Goal: Navigation & Orientation: Find specific page/section

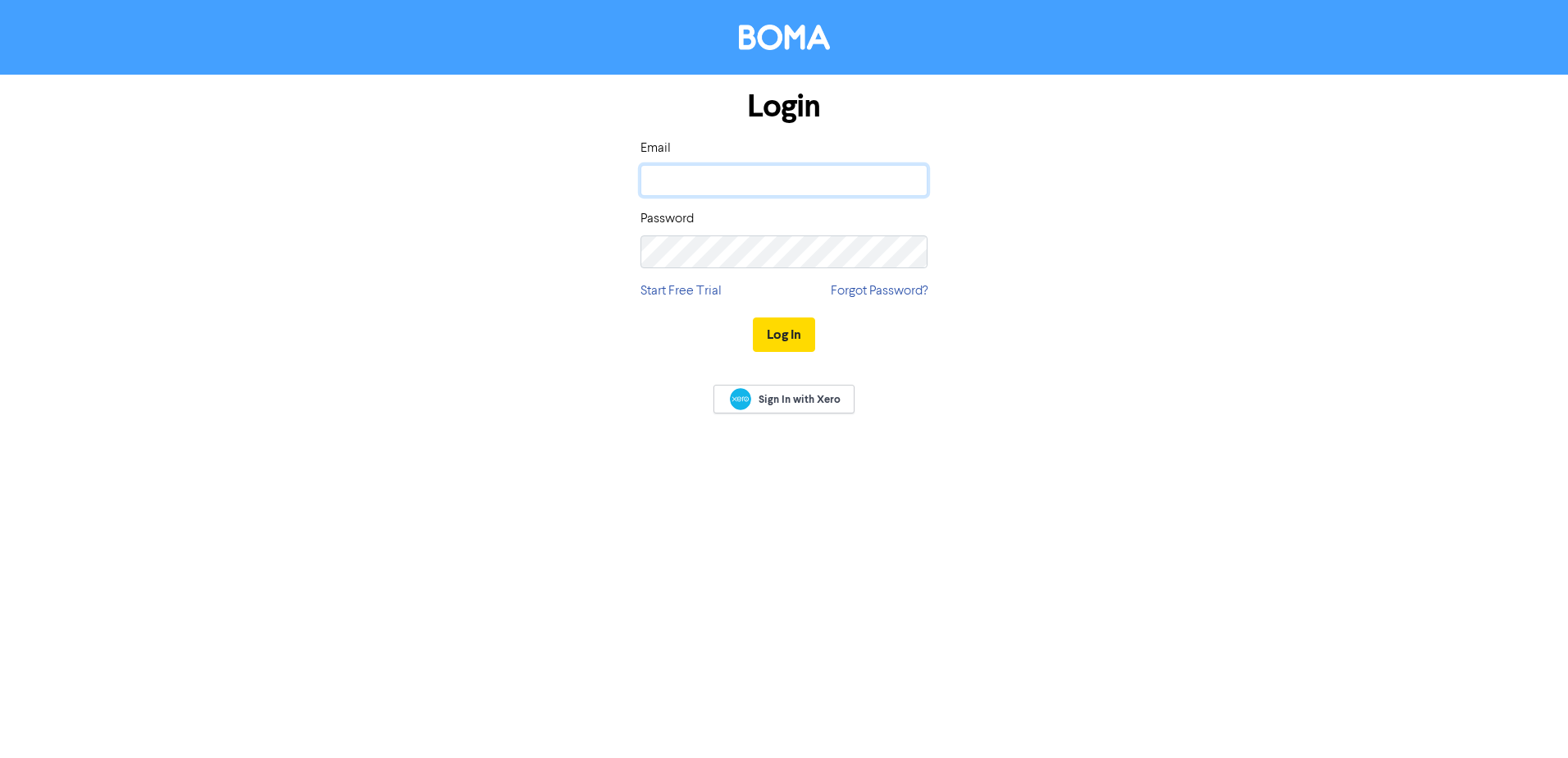
click at [708, 195] on input "email" at bounding box center [784, 180] width 287 height 31
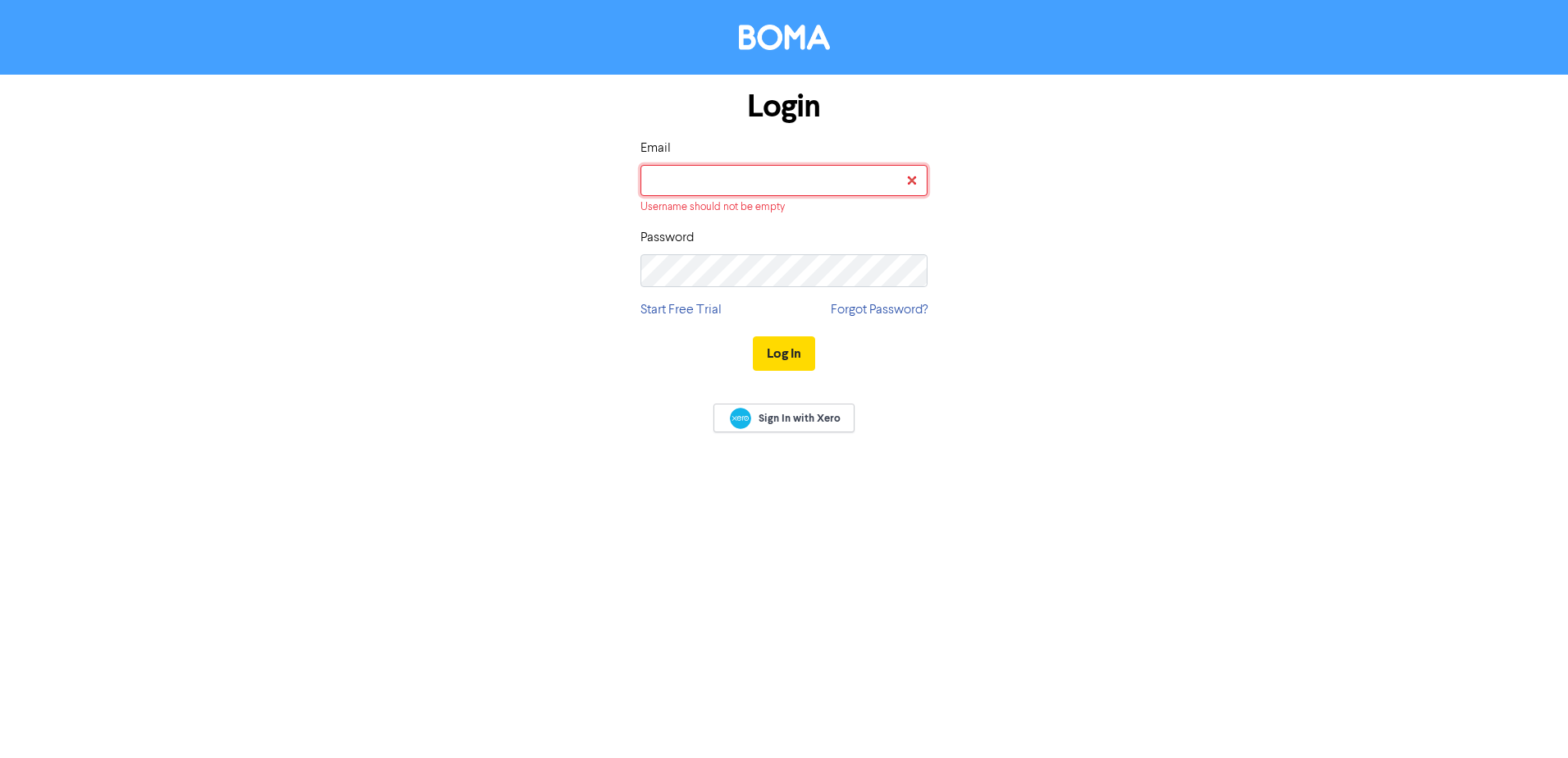
type input "[EMAIL_ADDRESS][DOMAIN_NAME]"
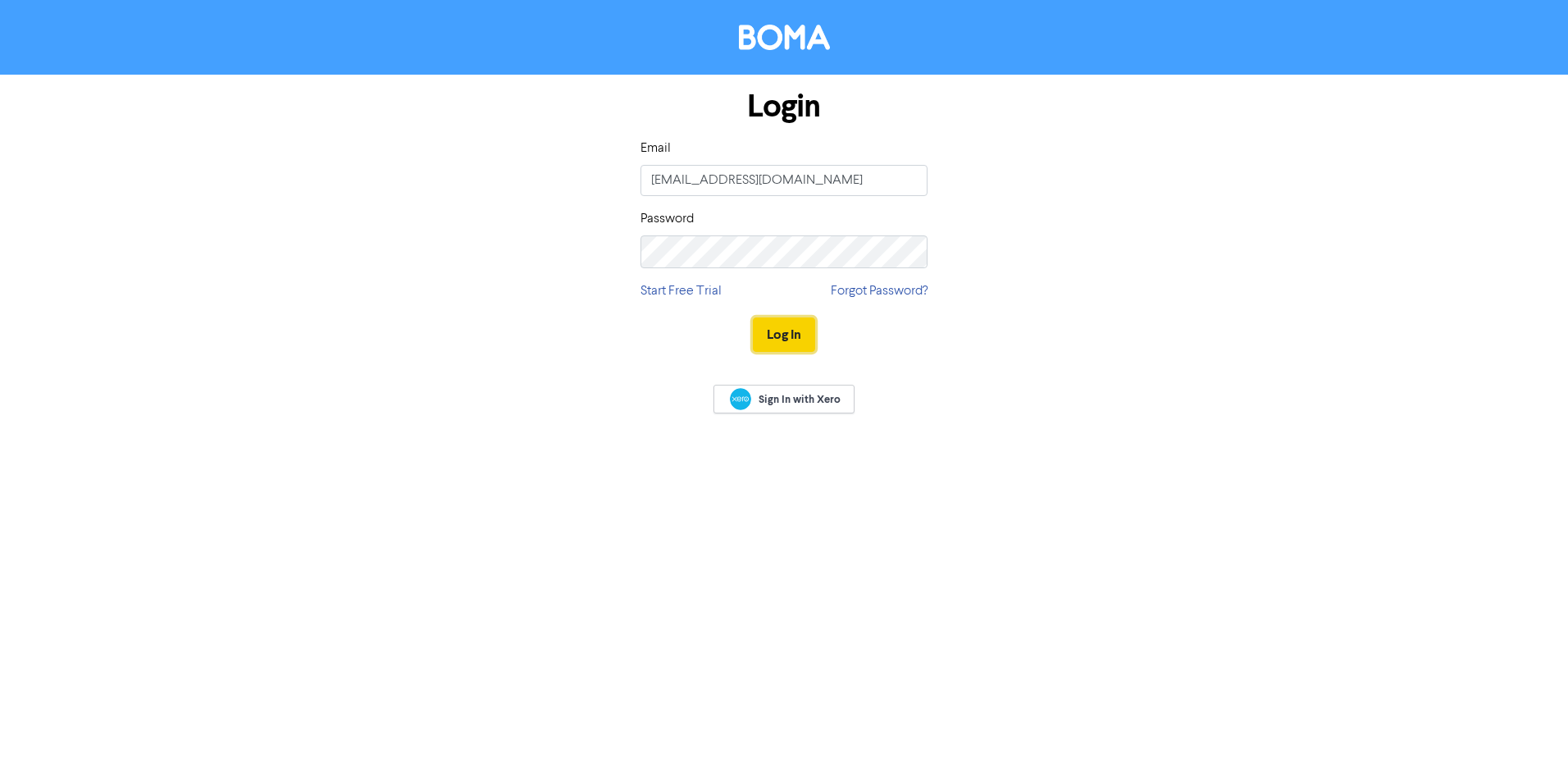
click at [777, 352] on button "Log In" at bounding box center [784, 334] width 62 height 34
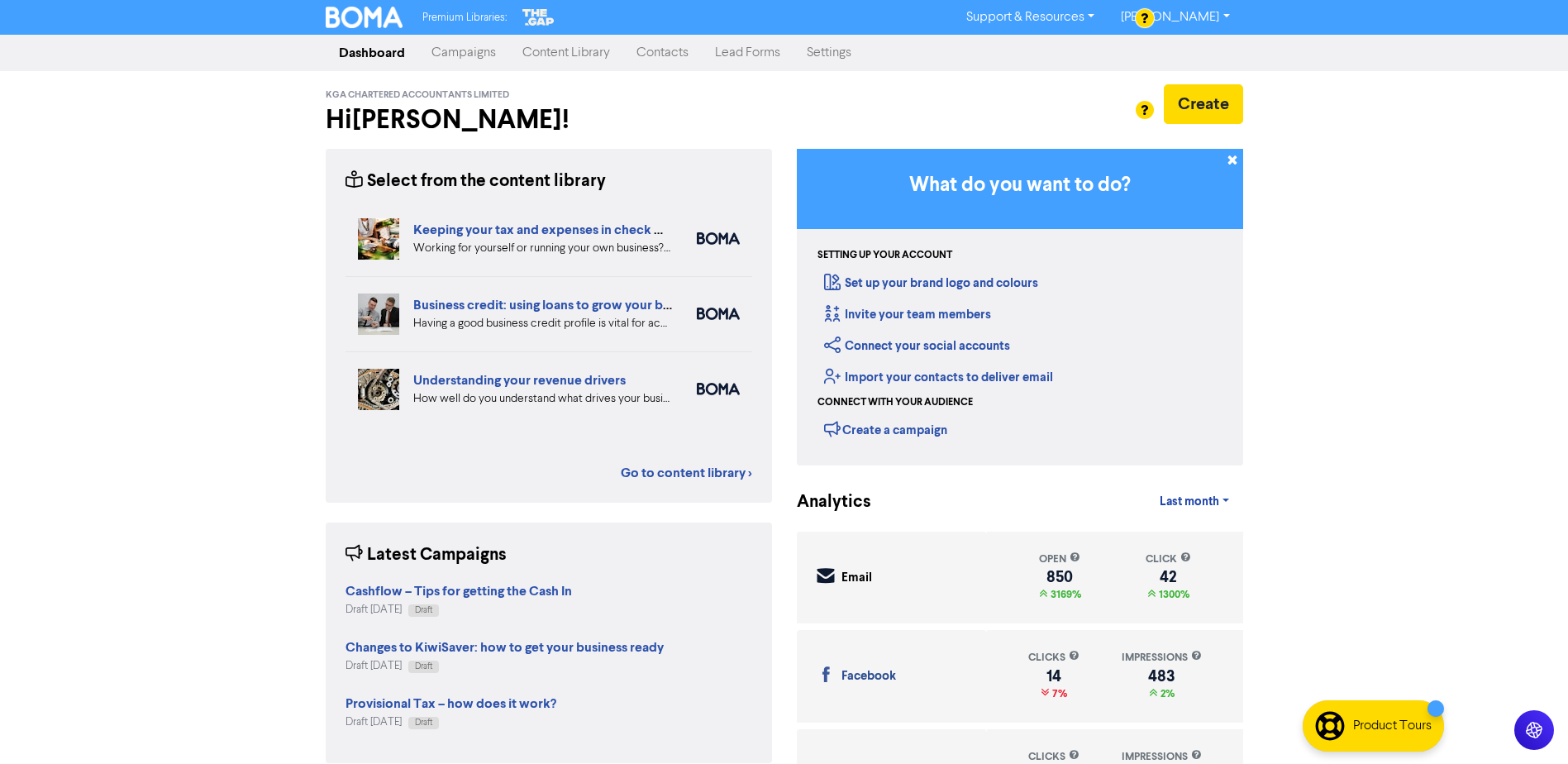
click at [487, 60] on link "Campaigns" at bounding box center [464, 53] width 91 height 33
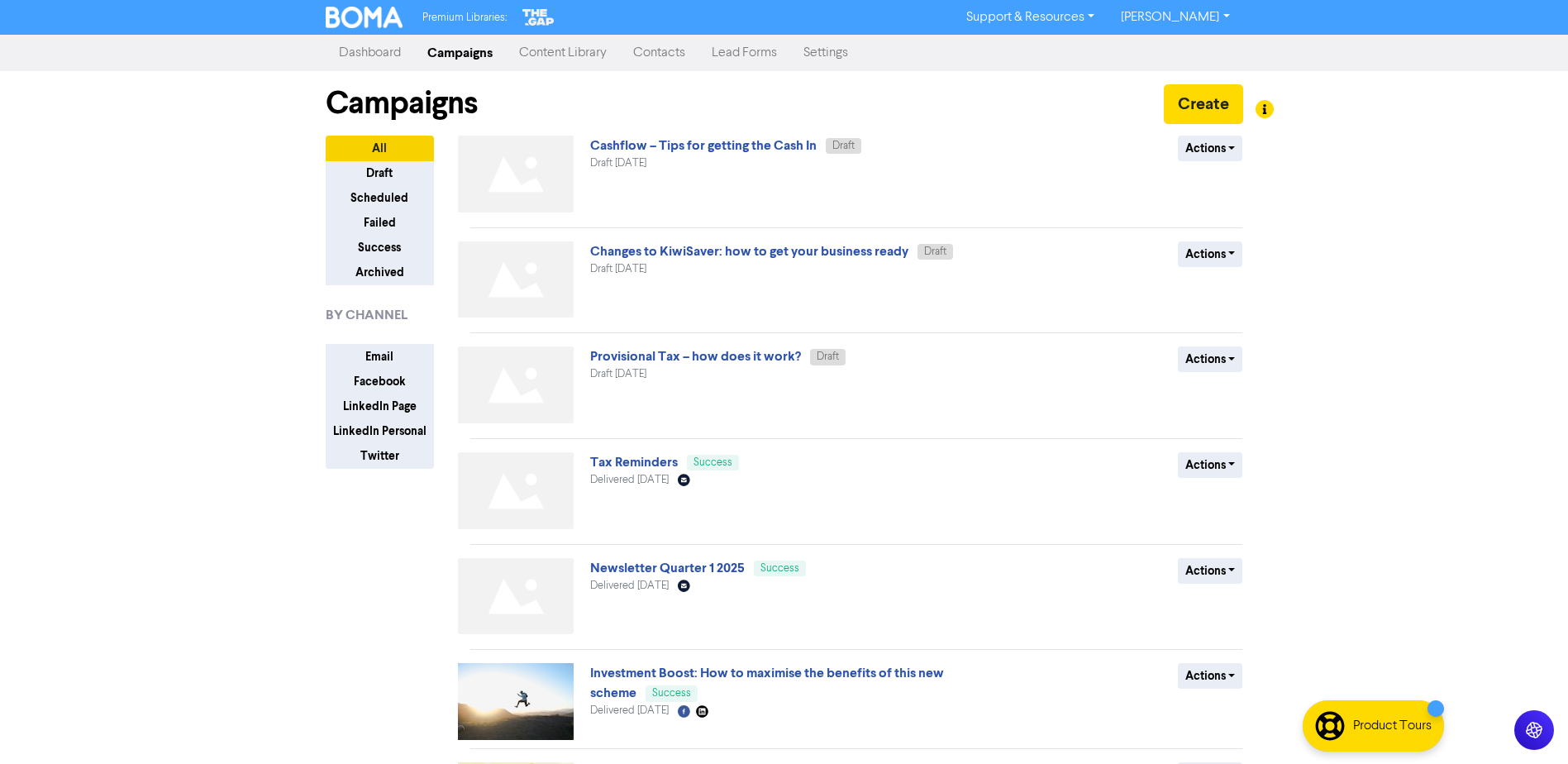
click at [617, 66] on link "Content Library" at bounding box center [562, 53] width 114 height 33
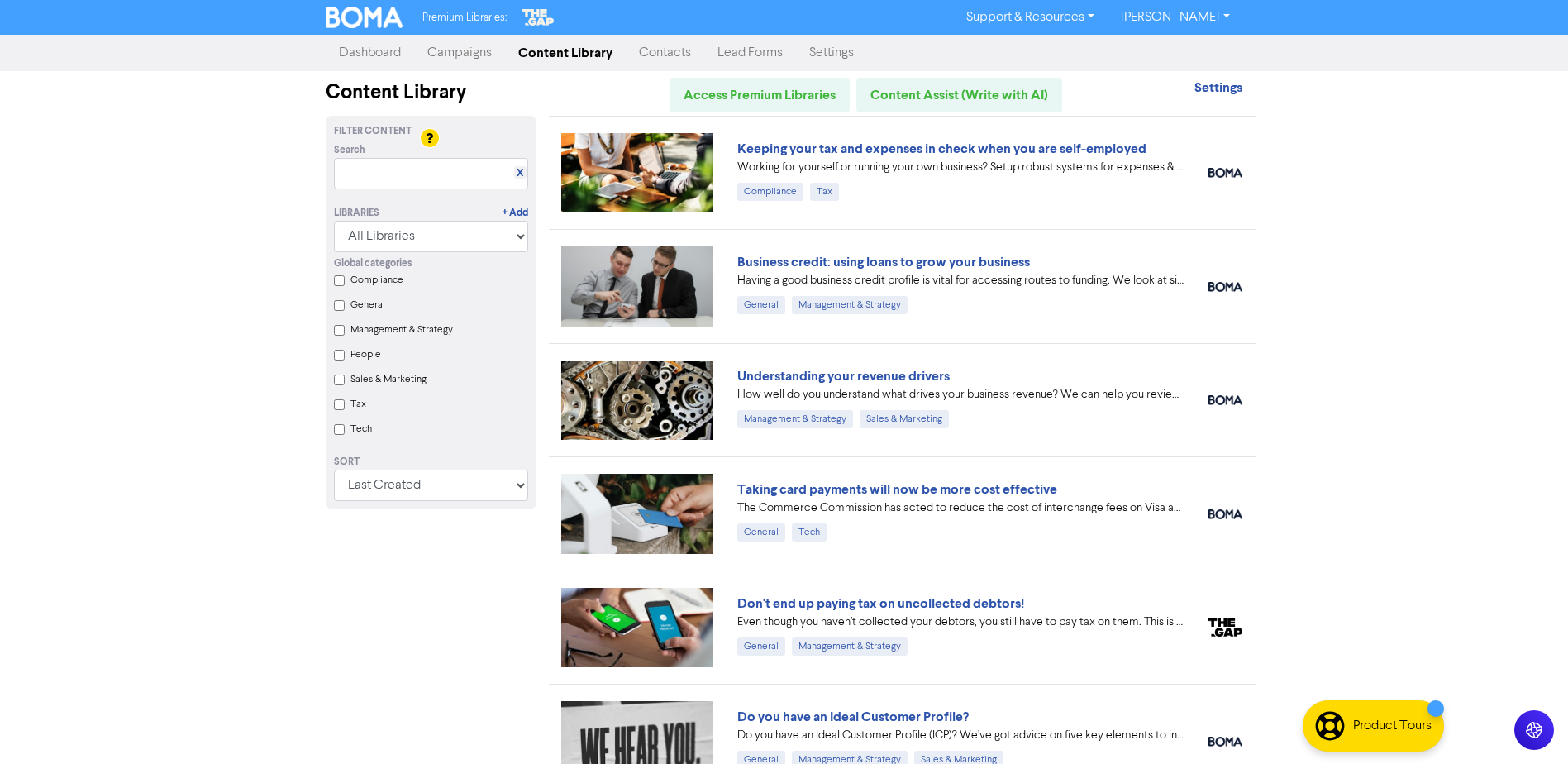
click at [684, 62] on link "Contacts" at bounding box center [665, 53] width 79 height 33
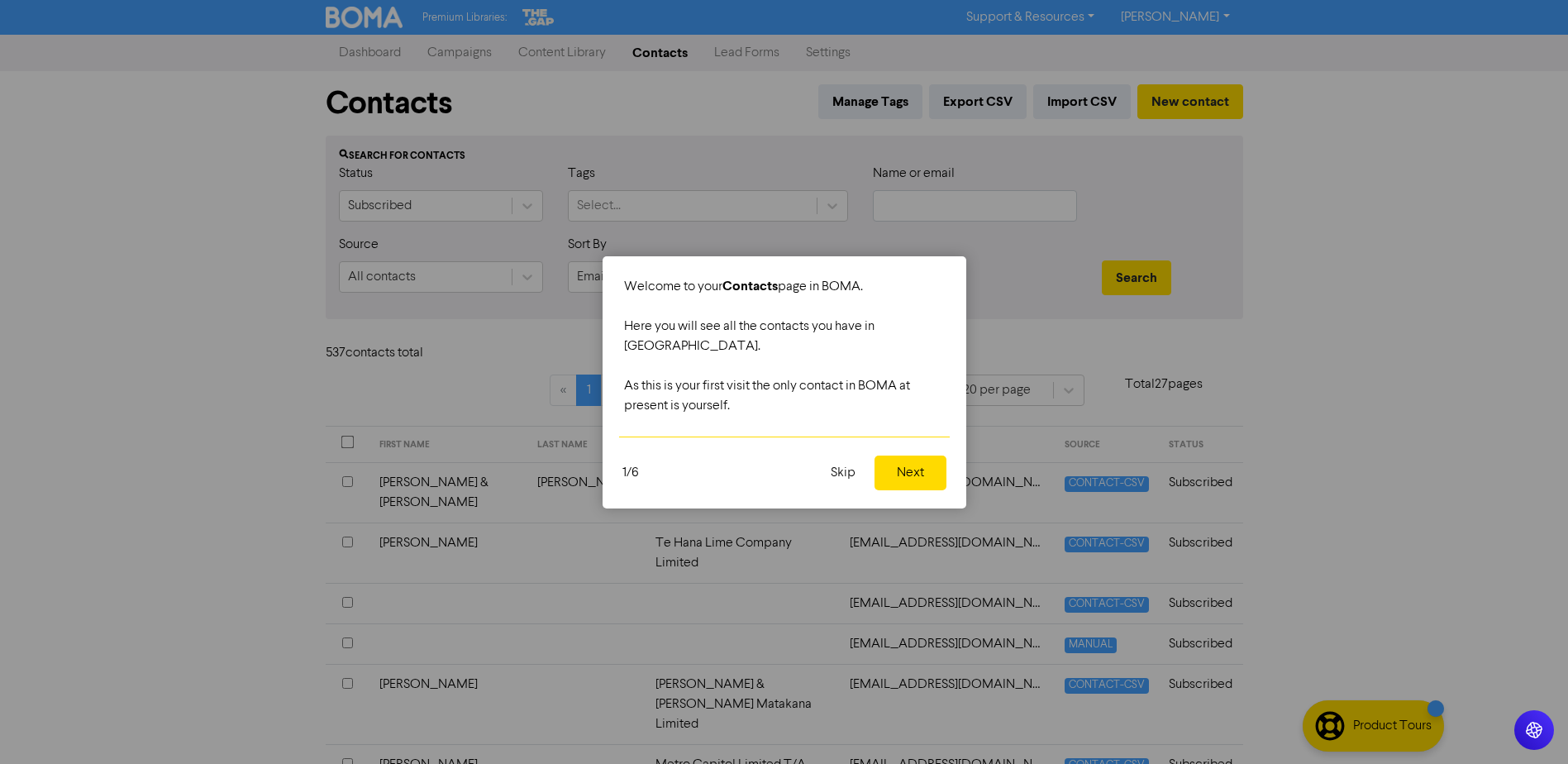
click at [846, 466] on button "Skip" at bounding box center [843, 472] width 44 height 34
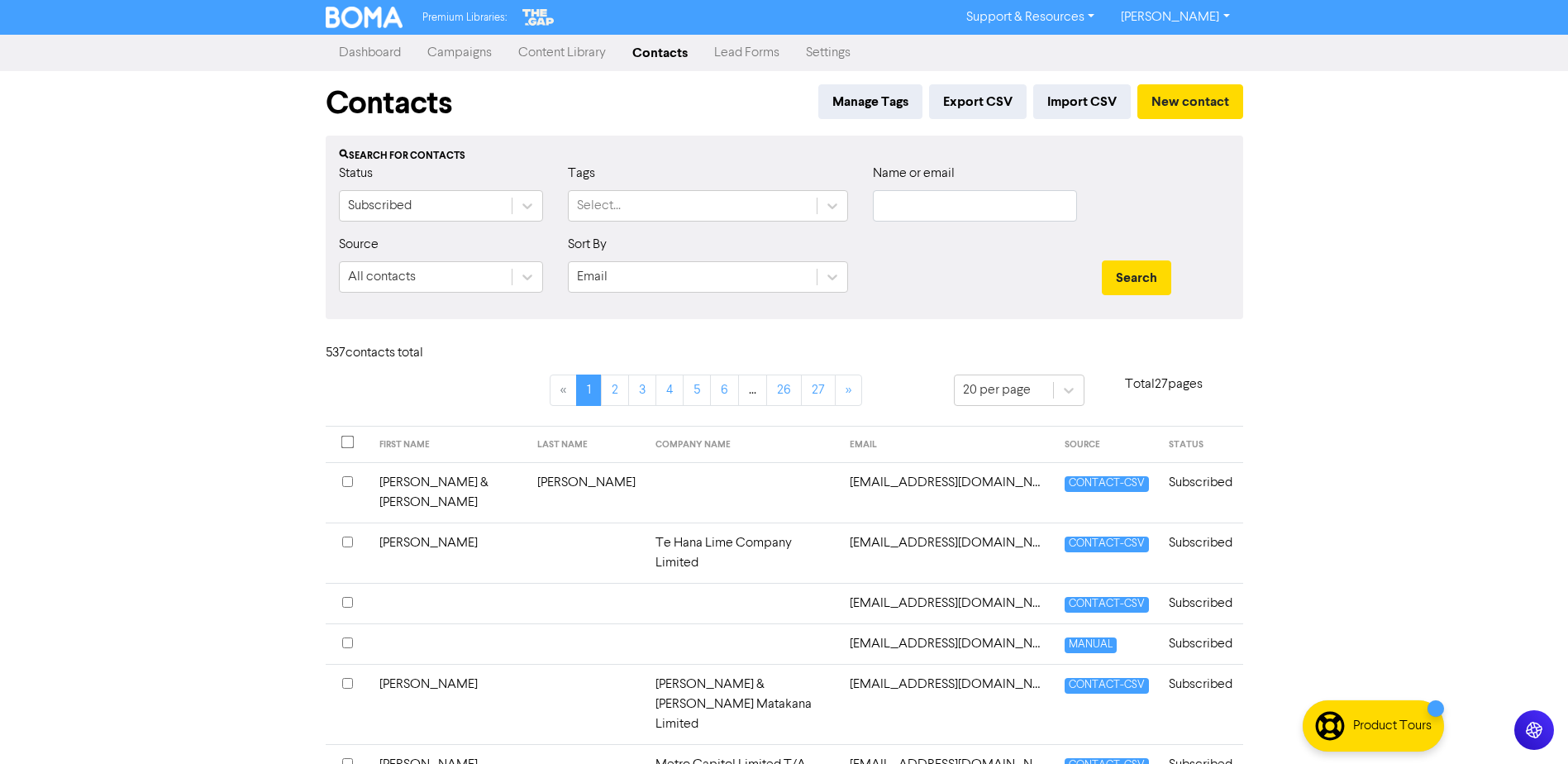
click at [380, 54] on link "Dashboard" at bounding box center [370, 53] width 89 height 33
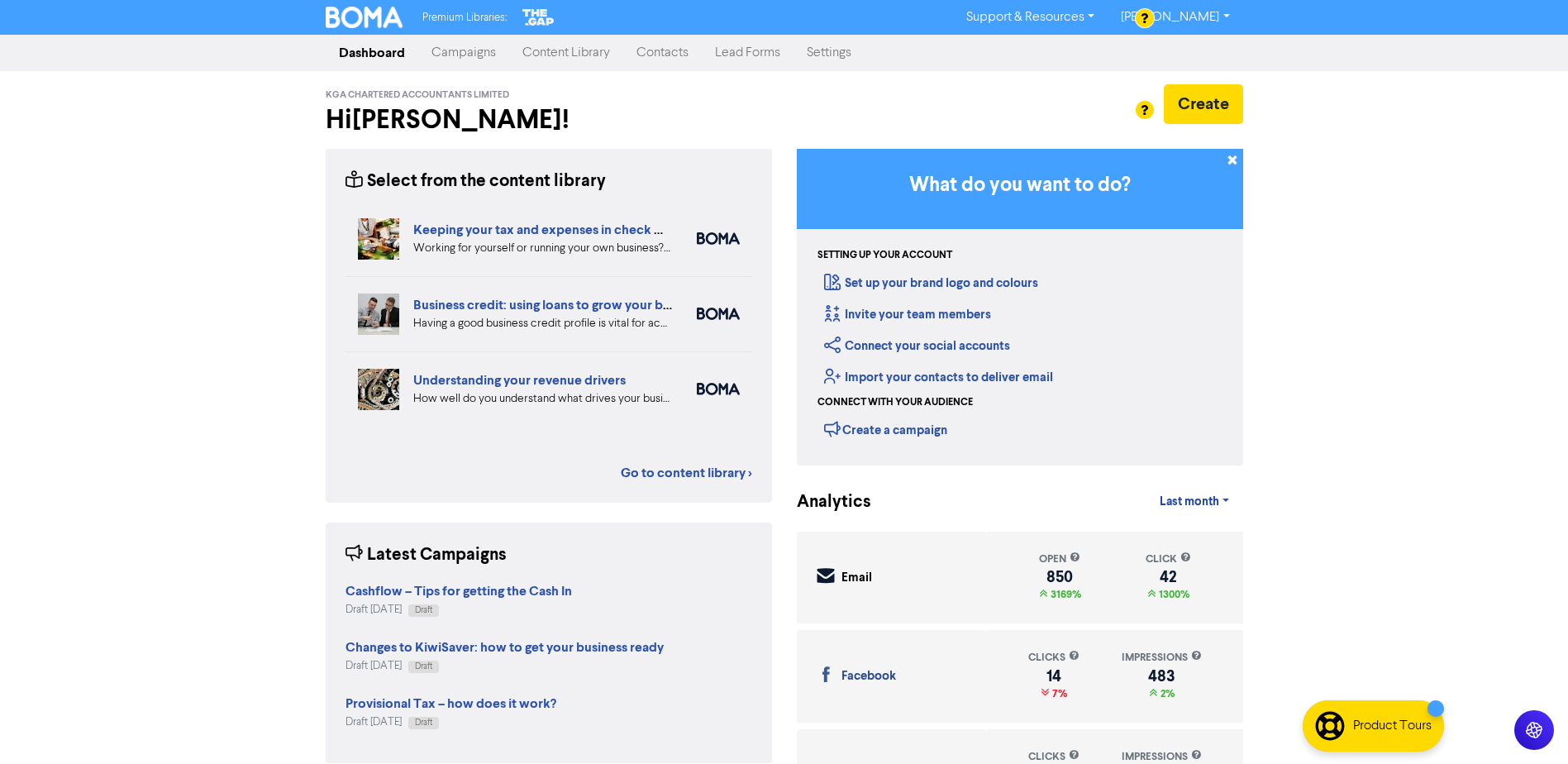
click at [462, 53] on link "Campaigns" at bounding box center [464, 53] width 91 height 33
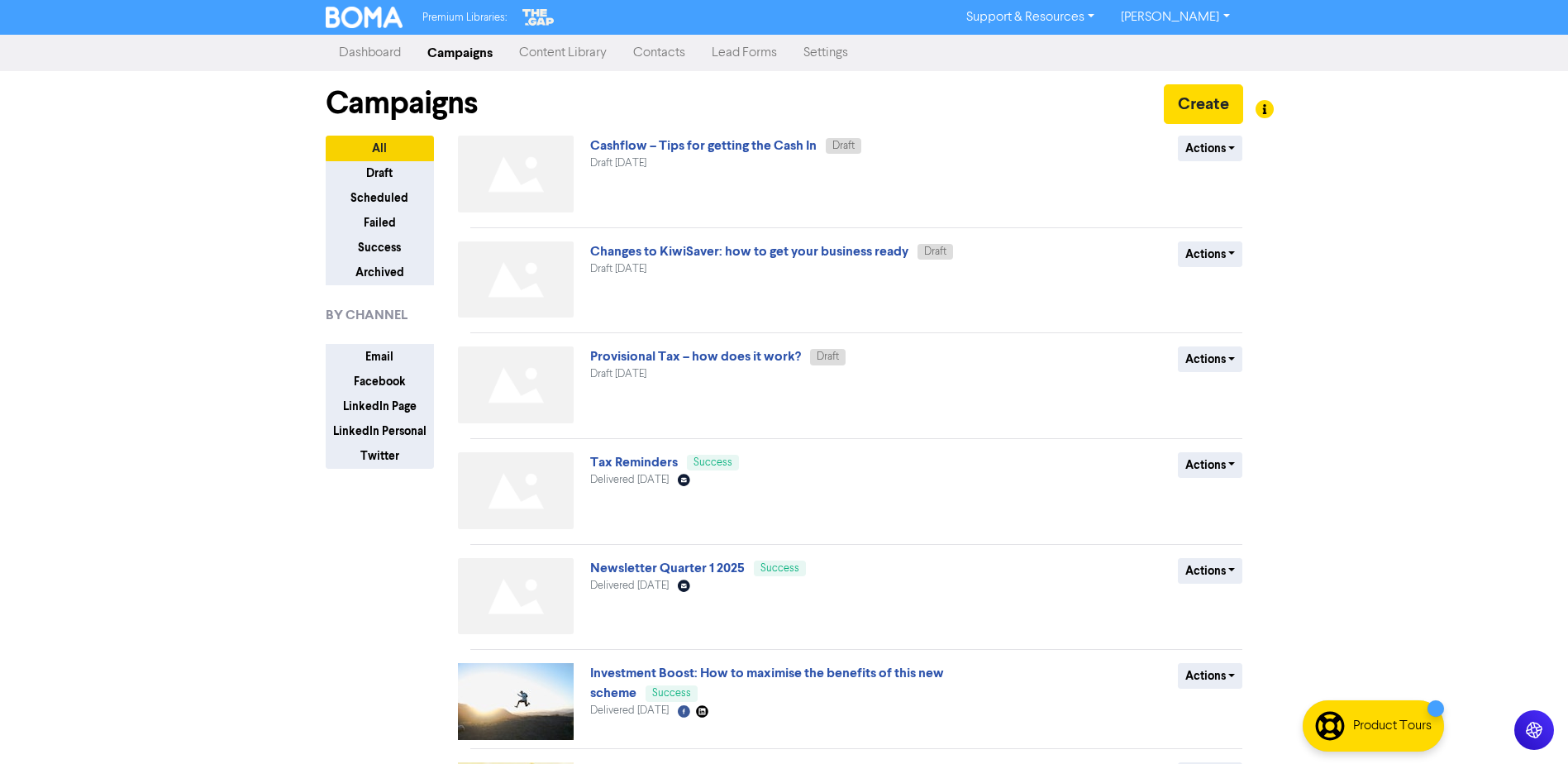
click at [687, 47] on link "Contacts" at bounding box center [659, 53] width 79 height 33
